Goal: Check status: Check status

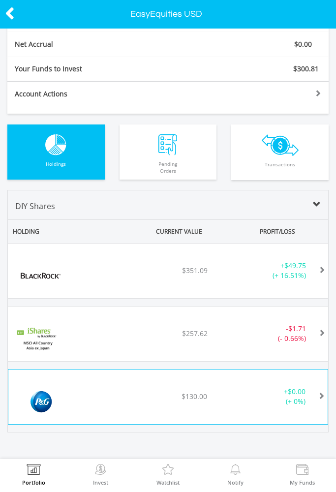
scroll to position [473, 0]
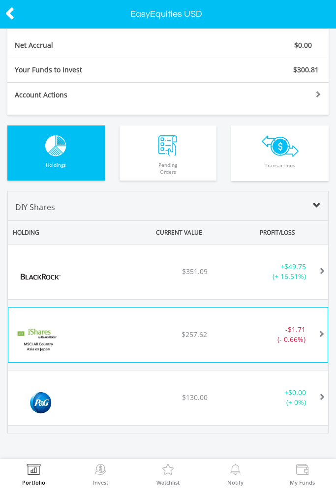
click at [250, 342] on div "- $1.71 (- 0.66%)" at bounding box center [260, 335] width 106 height 20
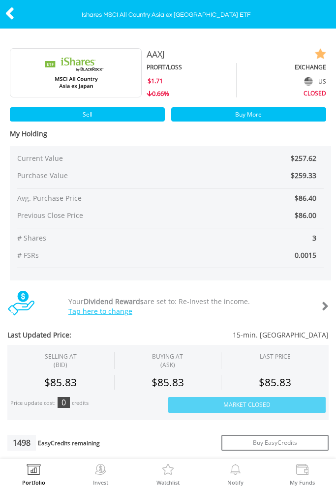
click at [9, 13] on icon at bounding box center [10, 13] width 10 height 19
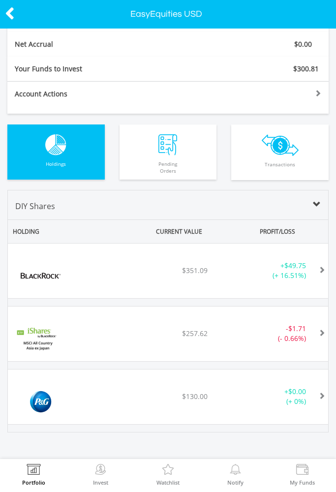
scroll to position [473, 0]
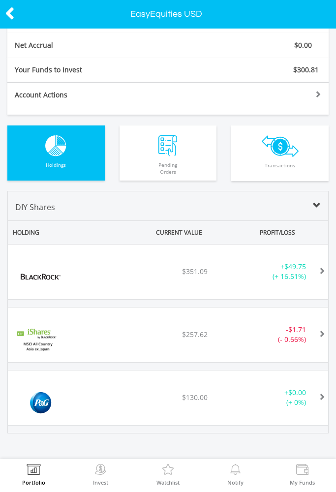
click at [9, 19] on icon at bounding box center [10, 13] width 10 height 19
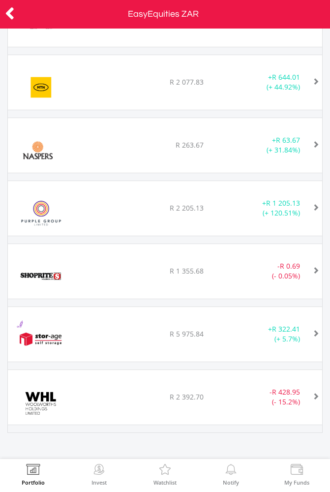
scroll to position [492098, 491877]
